Goal: Task Accomplishment & Management: Complete application form

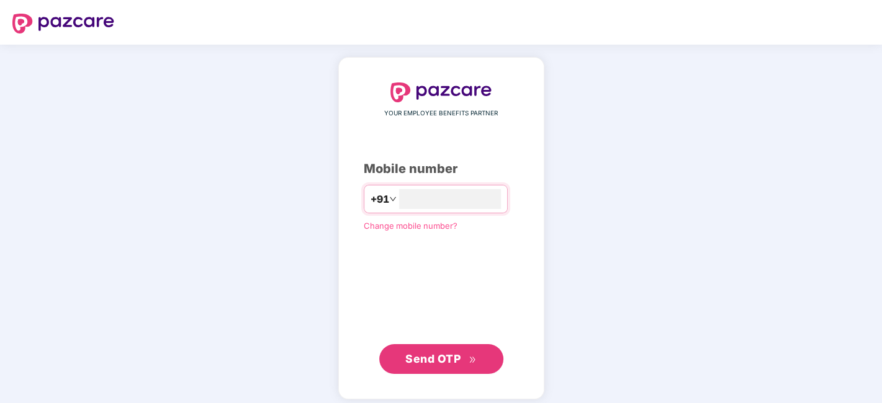
type input "**********"
click at [429, 354] on span "Send OTP" at bounding box center [432, 357] width 55 height 13
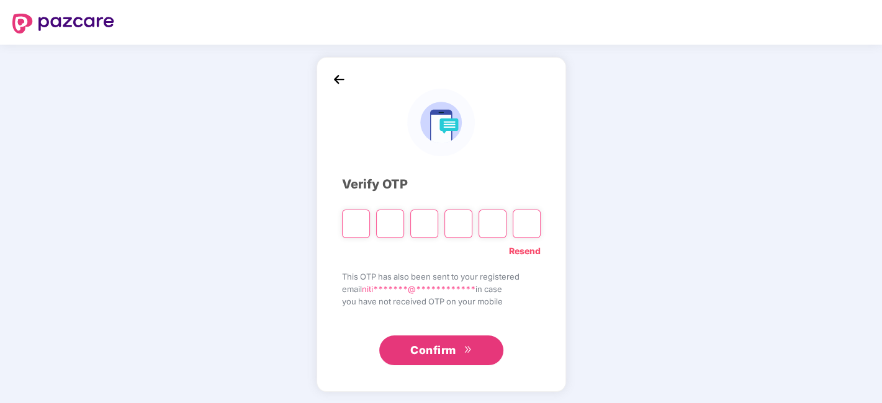
type input "*"
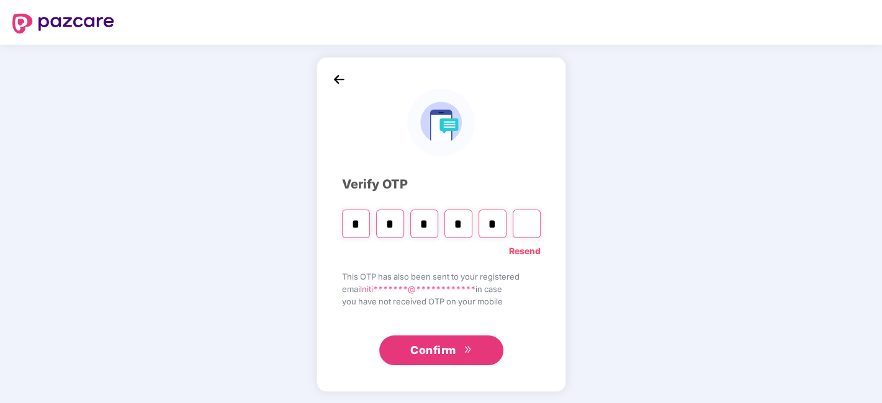
type input "*"
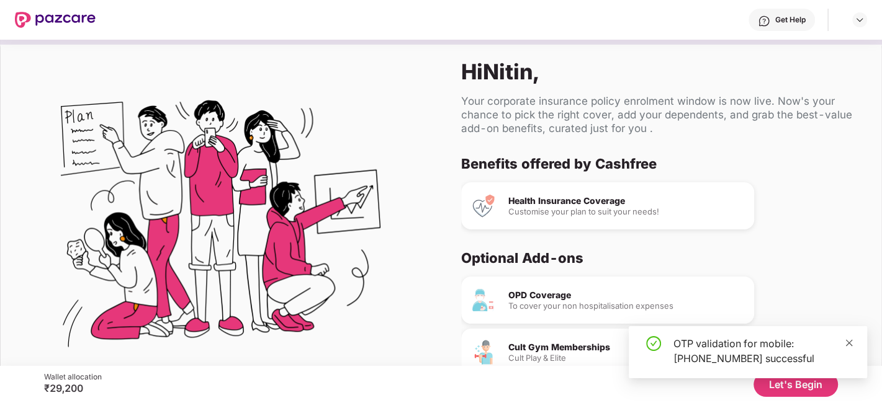
click at [849, 346] on icon "close" at bounding box center [848, 343] width 9 height 9
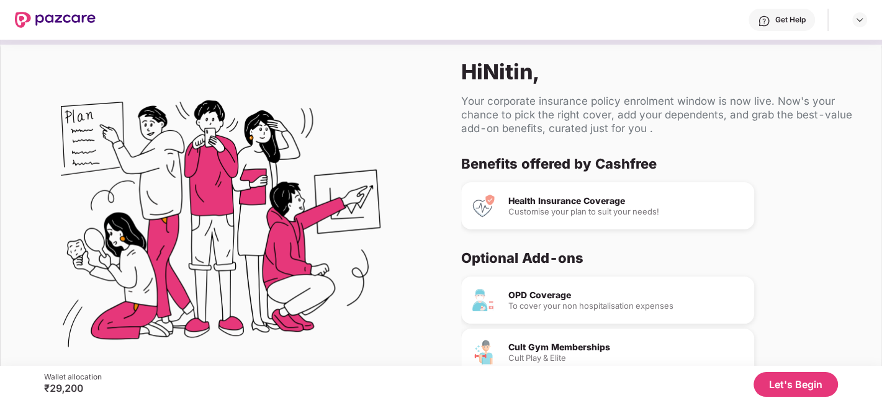
click at [783, 278] on div "OPD Coverage To cover your non hospitalisation expenses Cult Gym Memberships Cu…" at bounding box center [656, 374] width 391 height 194
click at [813, 264] on div "Optional Add-ons" at bounding box center [656, 257] width 391 height 17
click at [783, 388] on button "Let's Begin" at bounding box center [795, 384] width 84 height 25
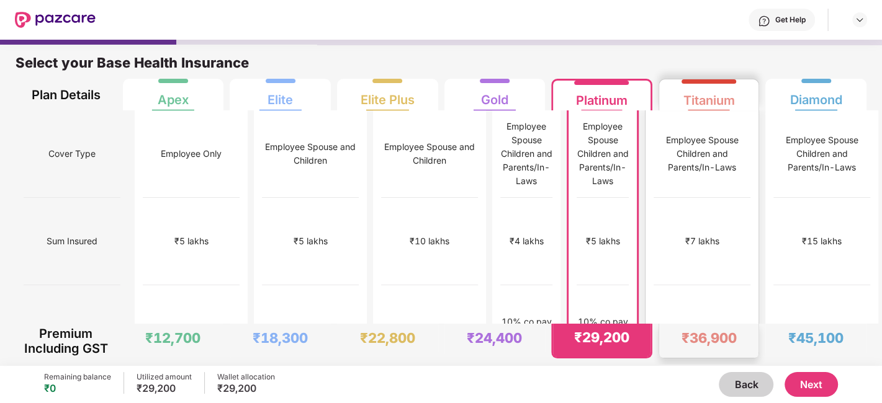
click at [711, 322] on div "No Co-Pay" at bounding box center [702, 329] width 47 height 14
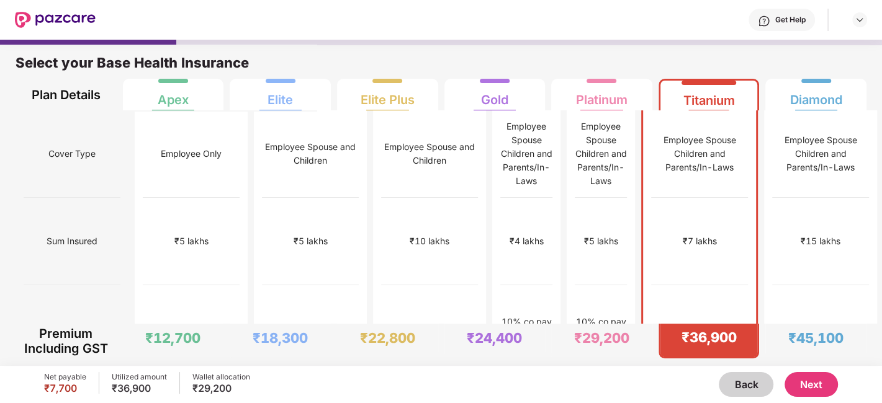
click at [816, 389] on button "Next" at bounding box center [810, 384] width 53 height 25
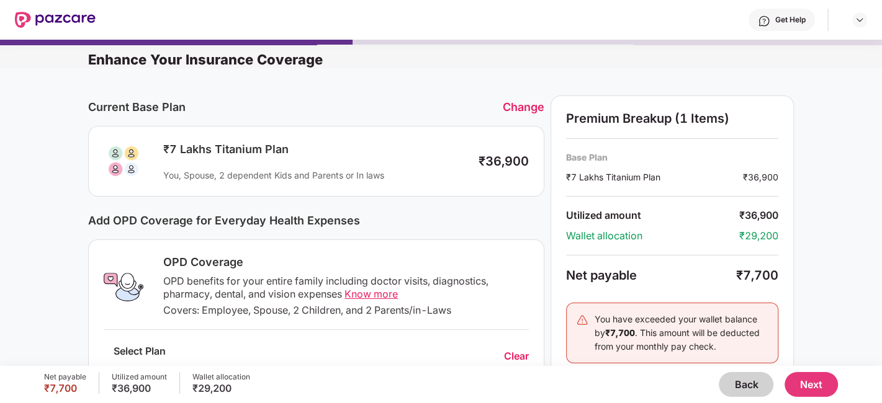
click at [827, 190] on div "Current Base Plan Change ₹7 Lakhs Titanium Plan You, Spouse, 2 dependent Kids a…" at bounding box center [441, 402] width 882 height 669
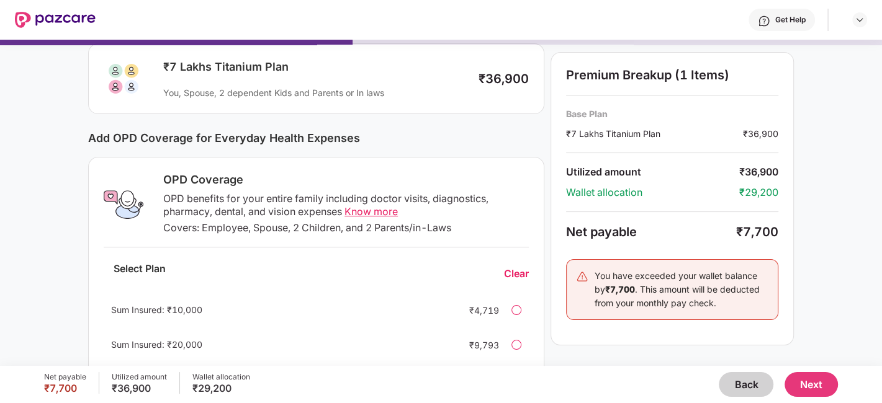
scroll to position [110, 0]
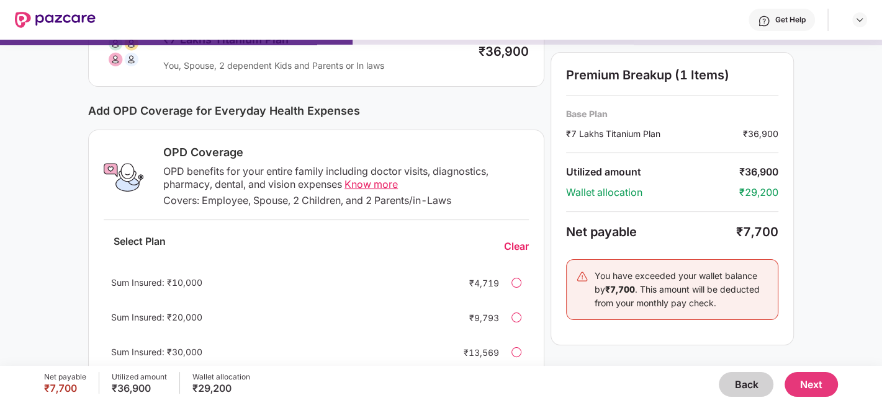
click at [828, 198] on div "Current Base Plan Change ₹7 Lakhs Titanium Plan You, Spouse, 2 dependent Kids a…" at bounding box center [441, 292] width 882 height 669
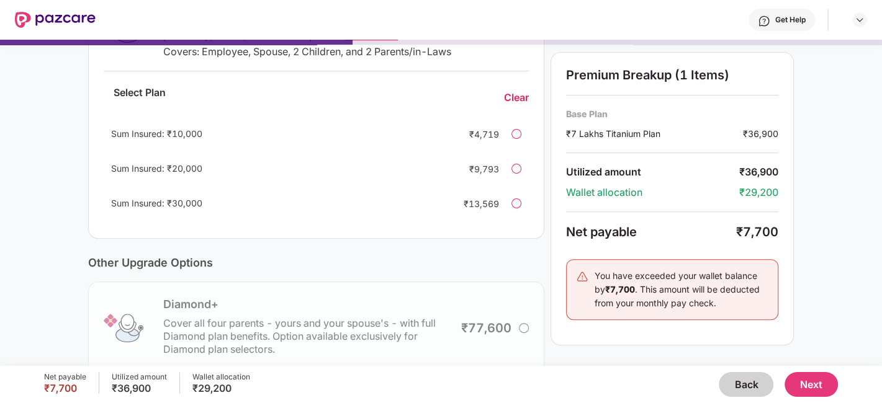
scroll to position [275, 0]
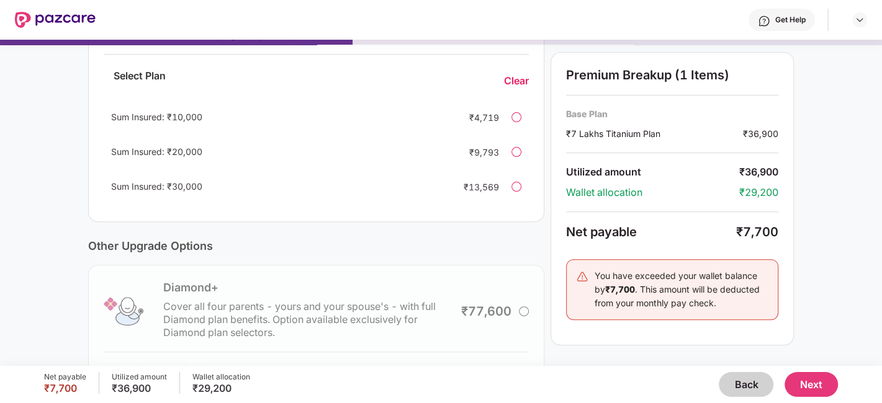
click at [514, 117] on div at bounding box center [516, 117] width 10 height 10
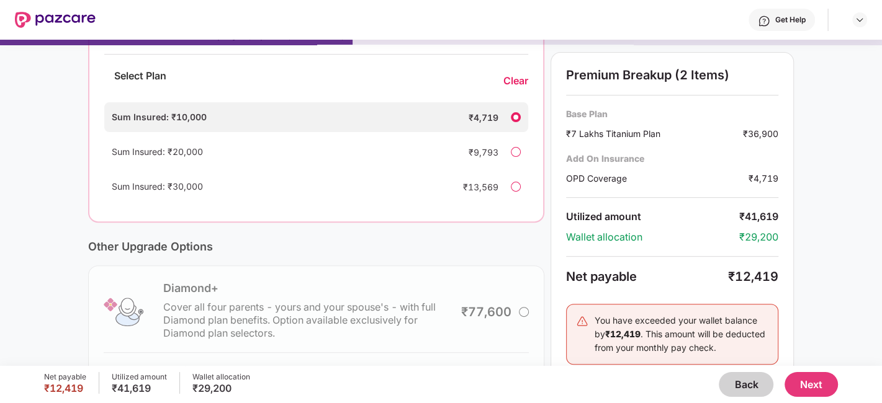
click at [518, 120] on div at bounding box center [516, 117] width 10 height 10
click at [504, 247] on div "Other Upgrade Options" at bounding box center [316, 246] width 456 height 13
click at [51, 286] on div "Current Base Plan Change ₹7 Lakhs Titanium Plan You, Spouse, 2 dependent Kids a…" at bounding box center [441, 127] width 882 height 670
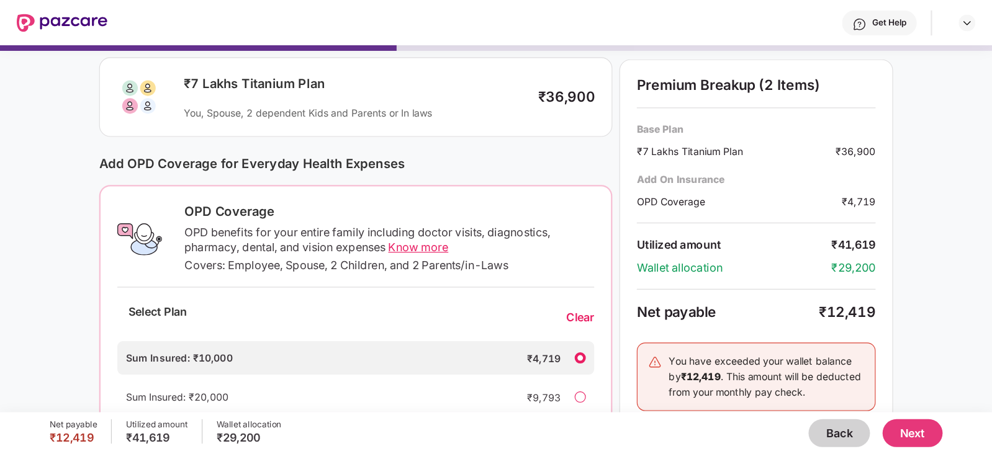
scroll to position [138, 0]
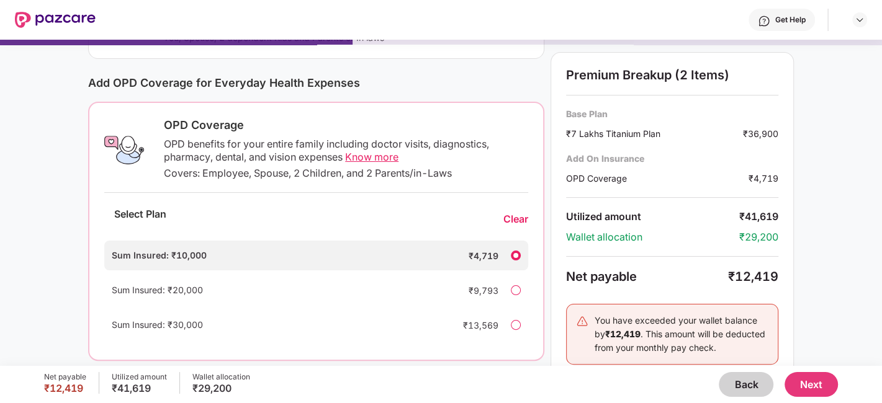
click at [519, 221] on div "Clear" at bounding box center [515, 219] width 25 height 13
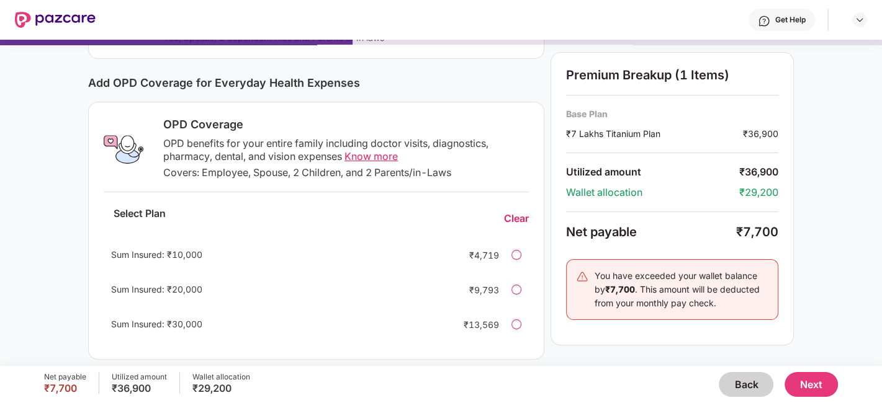
click at [805, 385] on button "Next" at bounding box center [810, 384] width 53 height 25
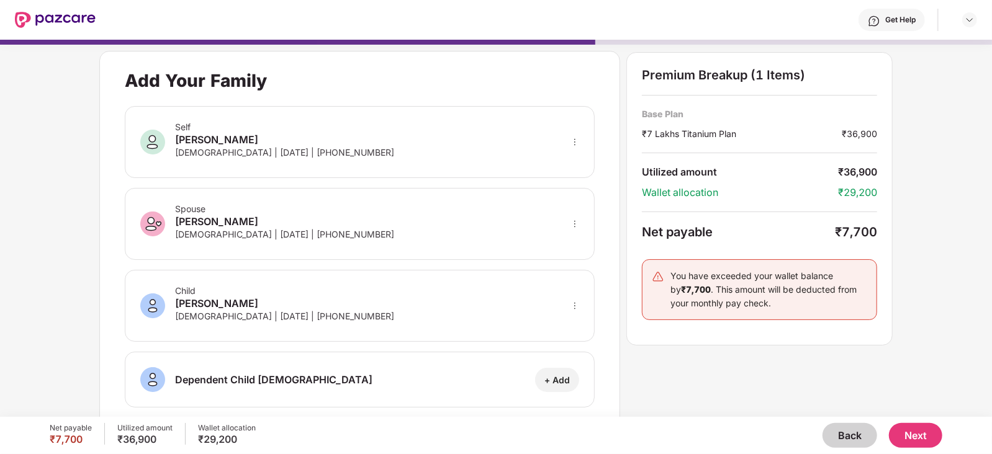
drag, startPoint x: 856, startPoint y: 0, endPoint x: 622, endPoint y: 28, distance: 235.6
click at [622, 28] on div "Get Help" at bounding box center [536, 20] width 881 height 40
click at [68, 299] on div "**********" at bounding box center [496, 222] width 992 height 377
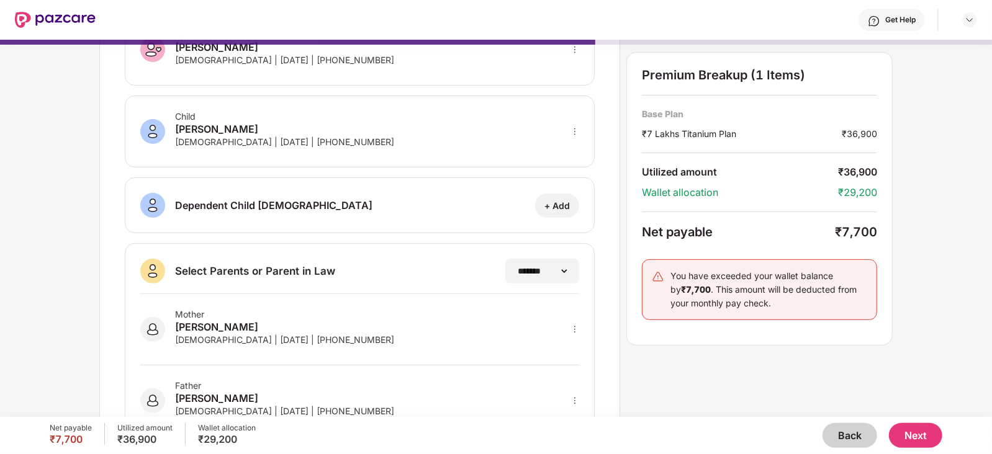
scroll to position [220, 0]
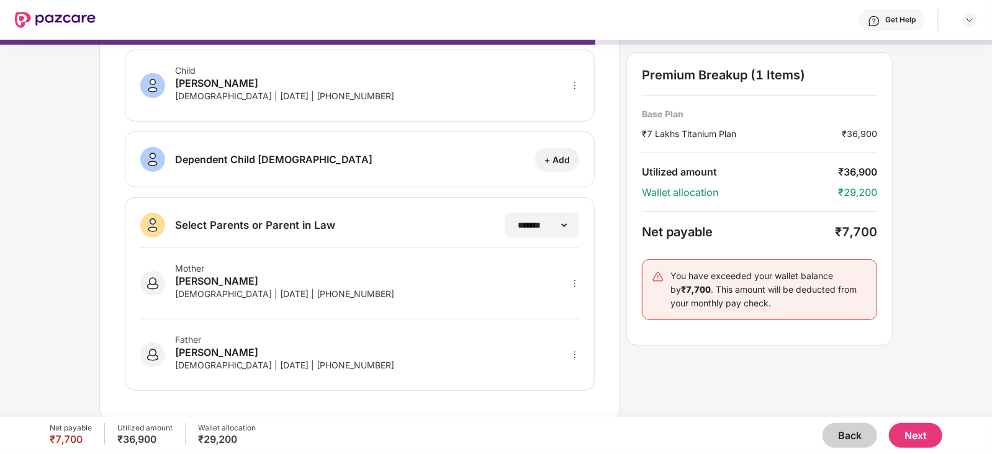
click at [881, 403] on button "Next" at bounding box center [915, 435] width 53 height 25
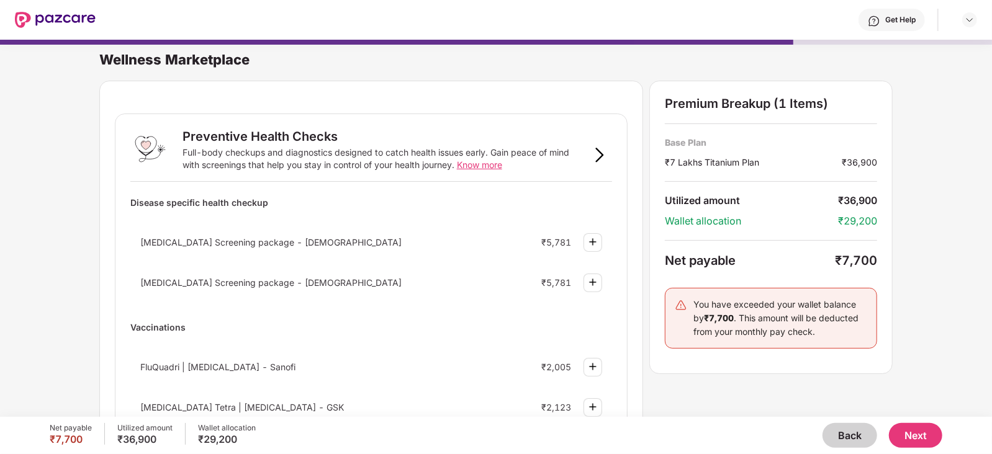
click at [23, 270] on div "Wellness Marketplace Preventive Health Checks Full-body checkups and diagnostic…" at bounding box center [496, 222] width 992 height 377
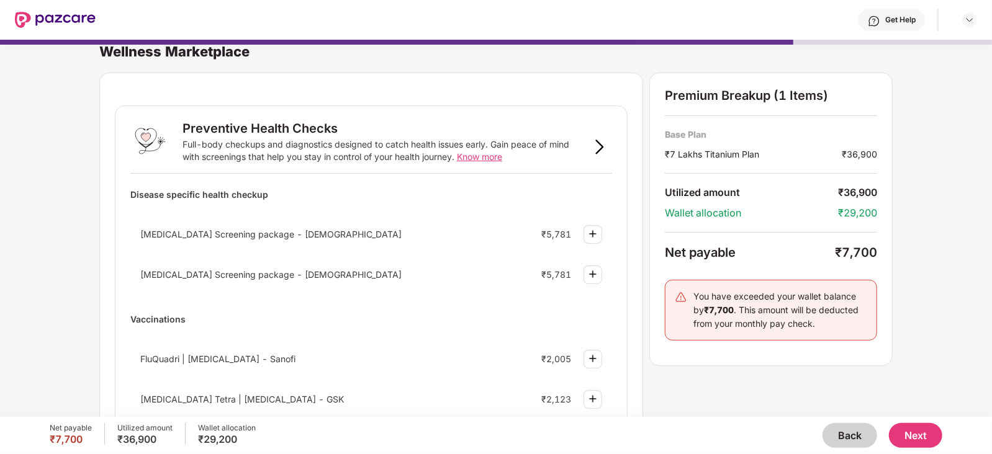
scroll to position [0, 0]
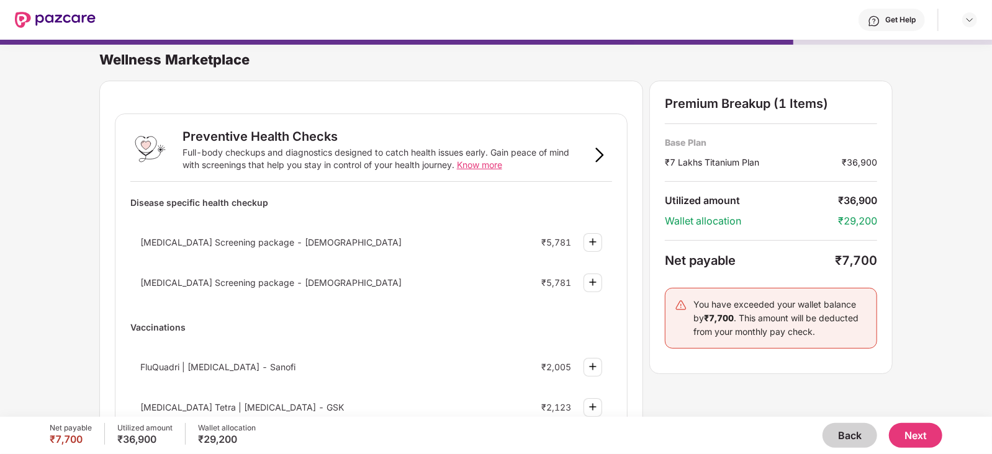
click at [65, 194] on div "Wellness Marketplace Preventive Health Checks Full-body checkups and diagnostic…" at bounding box center [496, 222] width 992 height 377
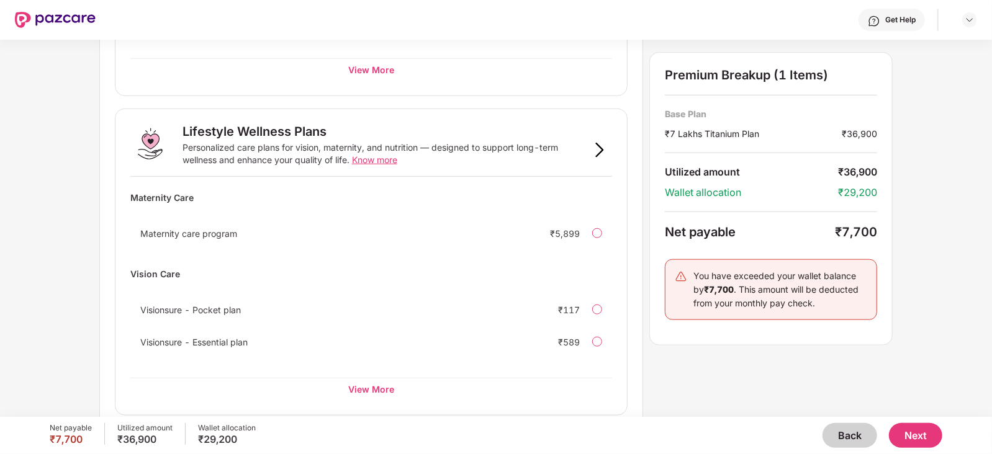
scroll to position [741, 0]
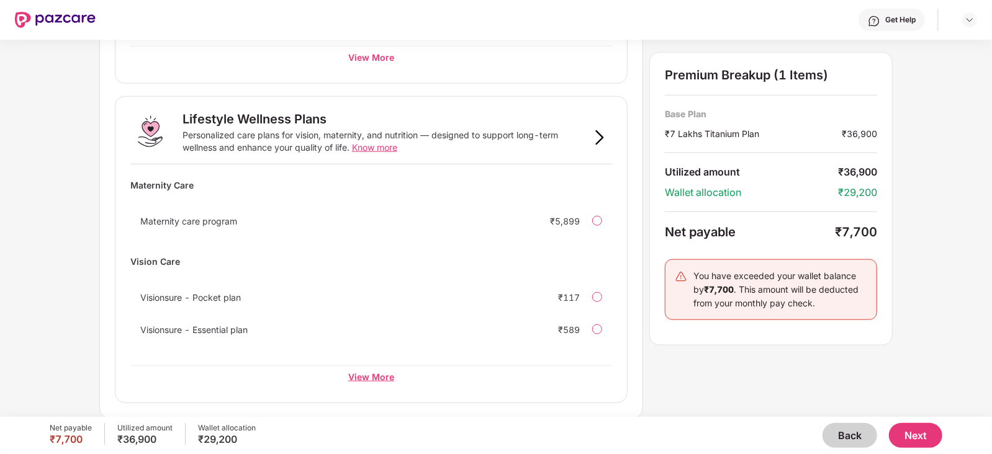
click at [375, 370] on div "View More" at bounding box center [370, 376] width 481 height 22
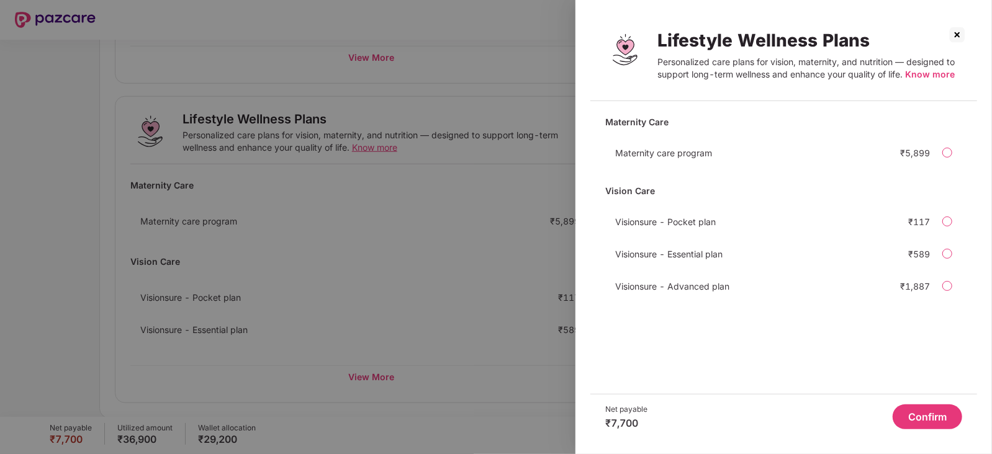
click at [881, 34] on img at bounding box center [957, 35] width 20 height 20
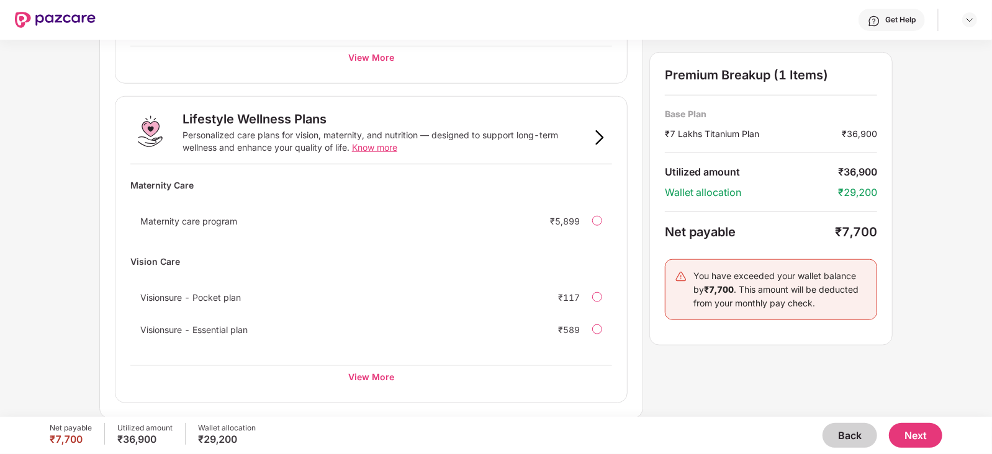
click at [881, 403] on button "Next" at bounding box center [915, 435] width 53 height 25
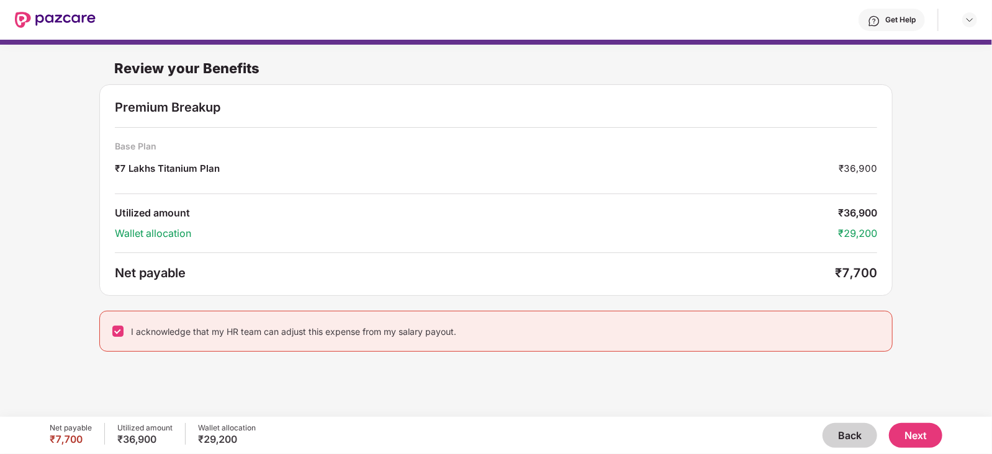
click at [881, 403] on button "Next" at bounding box center [915, 435] width 53 height 25
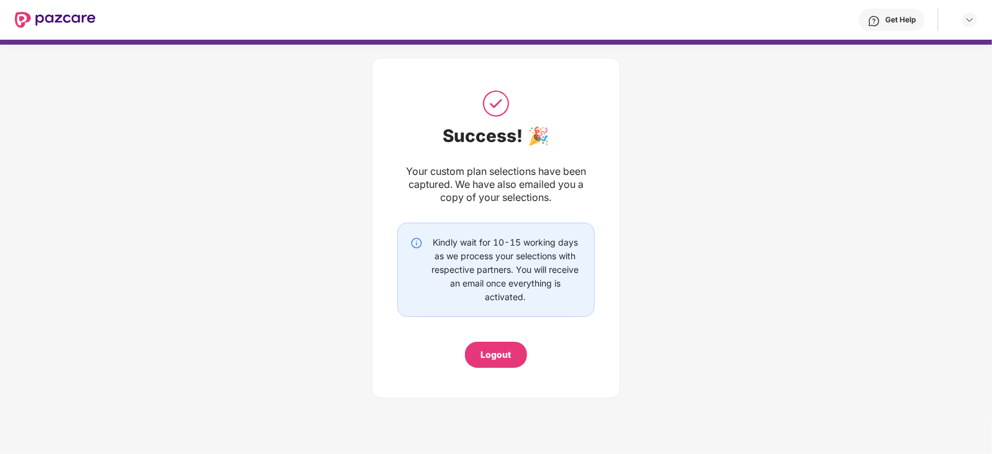
click at [493, 352] on div "Logout" at bounding box center [496, 355] width 30 height 14
